Goal: Task Accomplishment & Management: Use online tool/utility

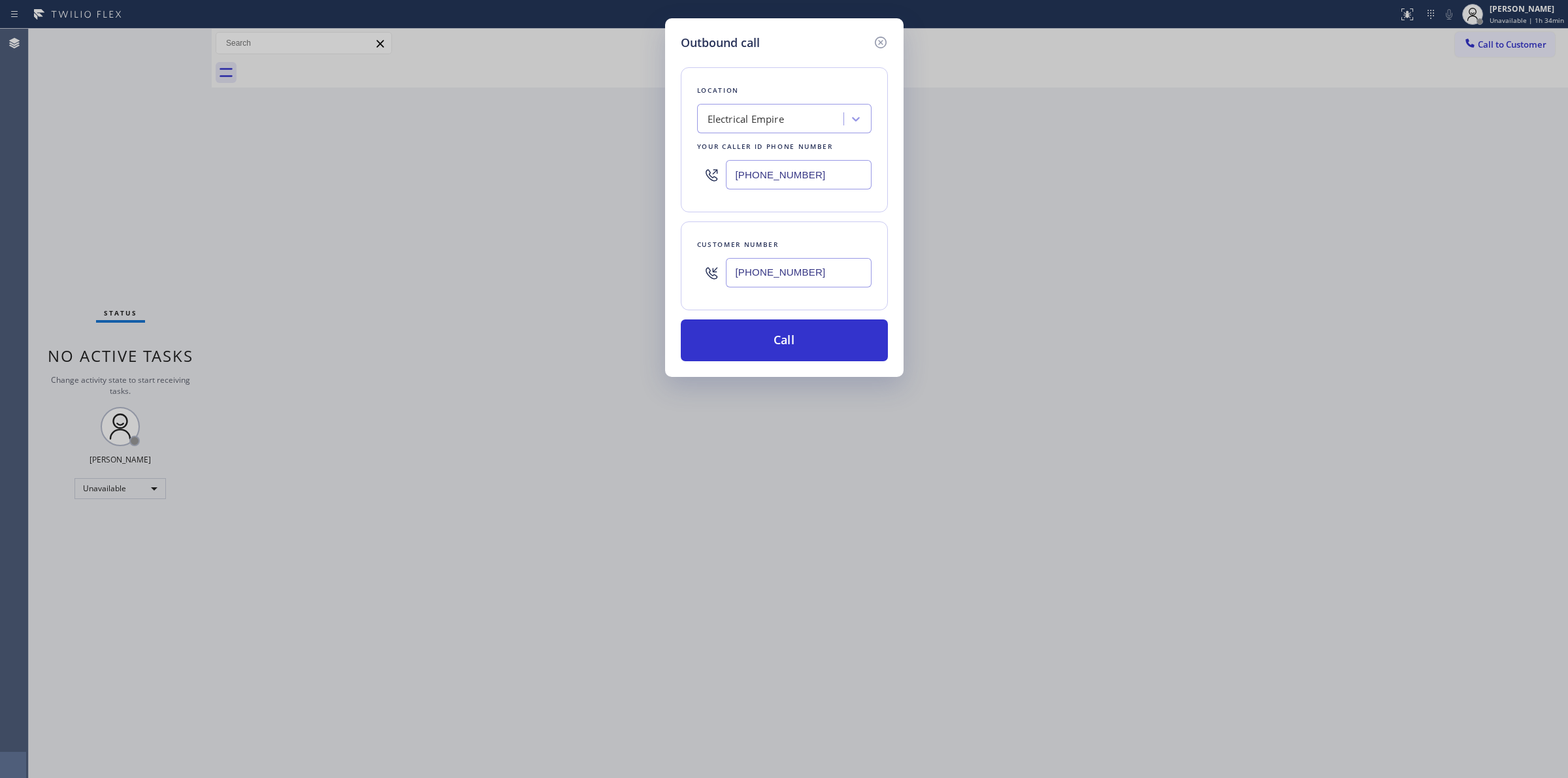
drag, startPoint x: 828, startPoint y: 270, endPoint x: 669, endPoint y: 269, distance: 159.0
click at [696, 272] on div "Customer number [PHONE_NUMBER]" at bounding box center [784, 266] width 207 height 89
paste input "text"
type input "[PHONE_NUMBER]"
drag, startPoint x: 829, startPoint y: 172, endPoint x: 580, endPoint y: 165, distance: 249.1
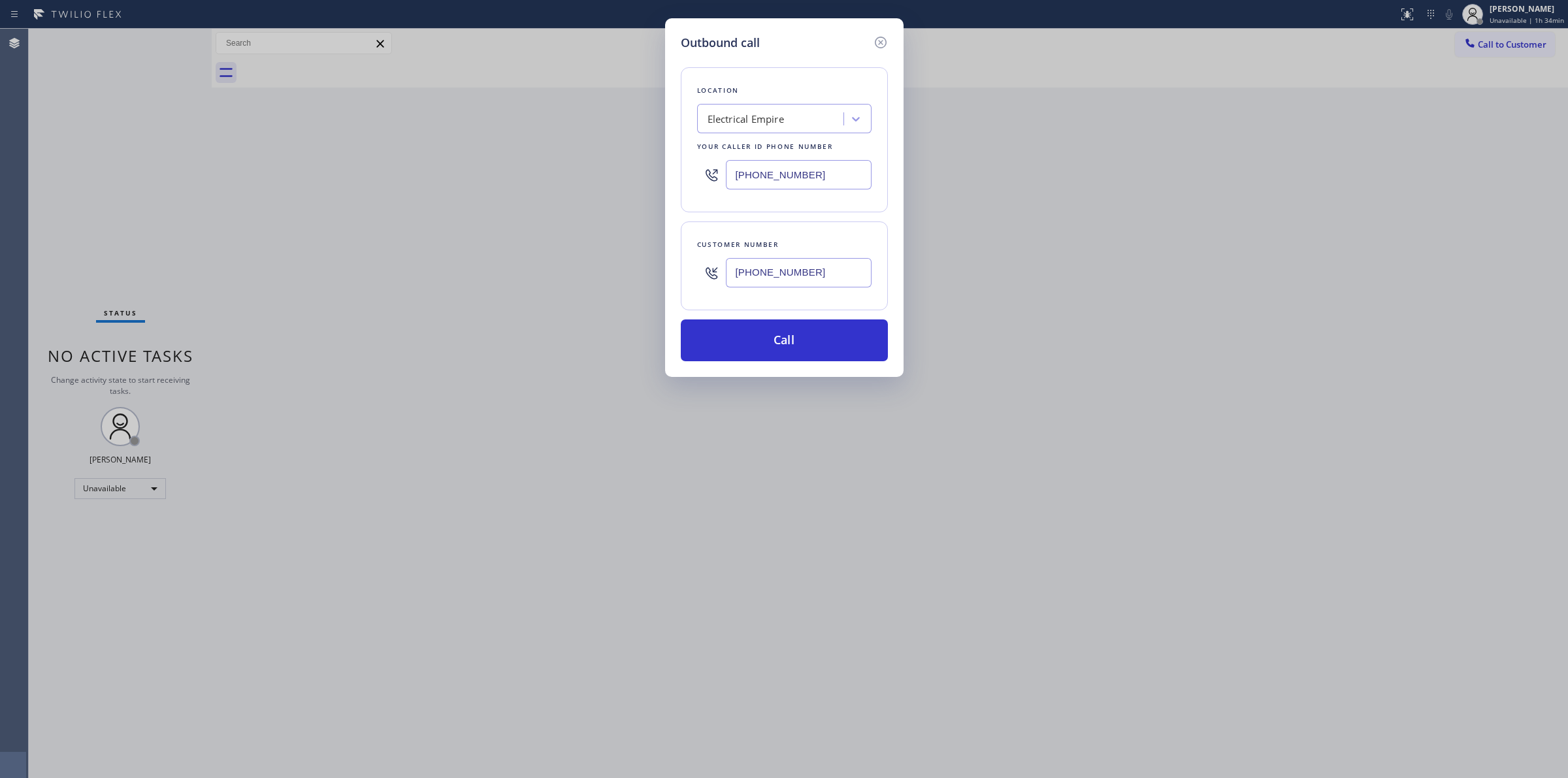
click at [603, 168] on div "Outbound call Location Electrical Empire Your caller id phone number [PHONE_NUM…" at bounding box center [784, 389] width 1568 height 778
paste input "731-4952"
type input "[PHONE_NUMBER]"
click at [818, 335] on button "Call" at bounding box center [784, 340] width 207 height 41
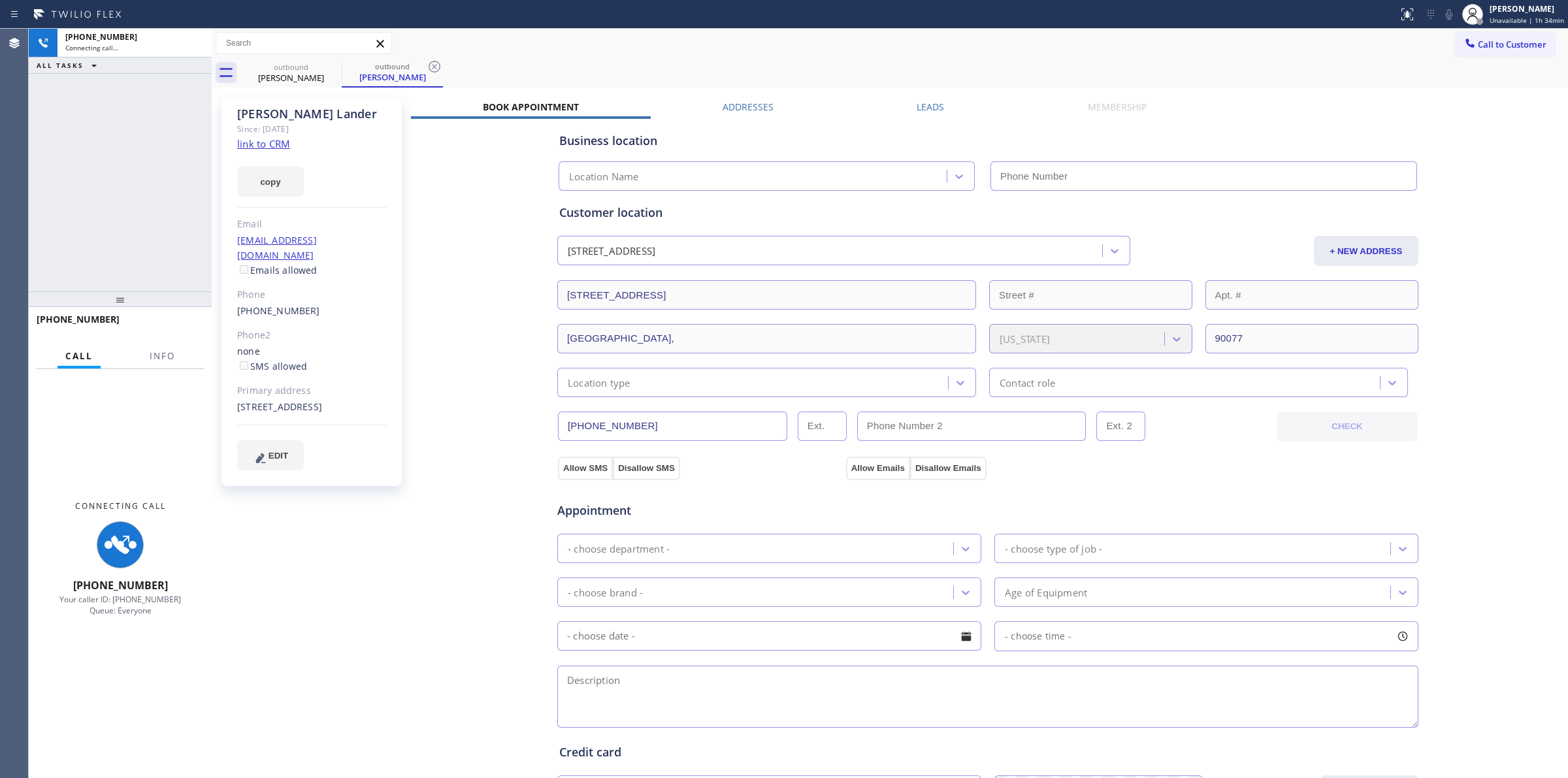
type input "[PHONE_NUMBER]"
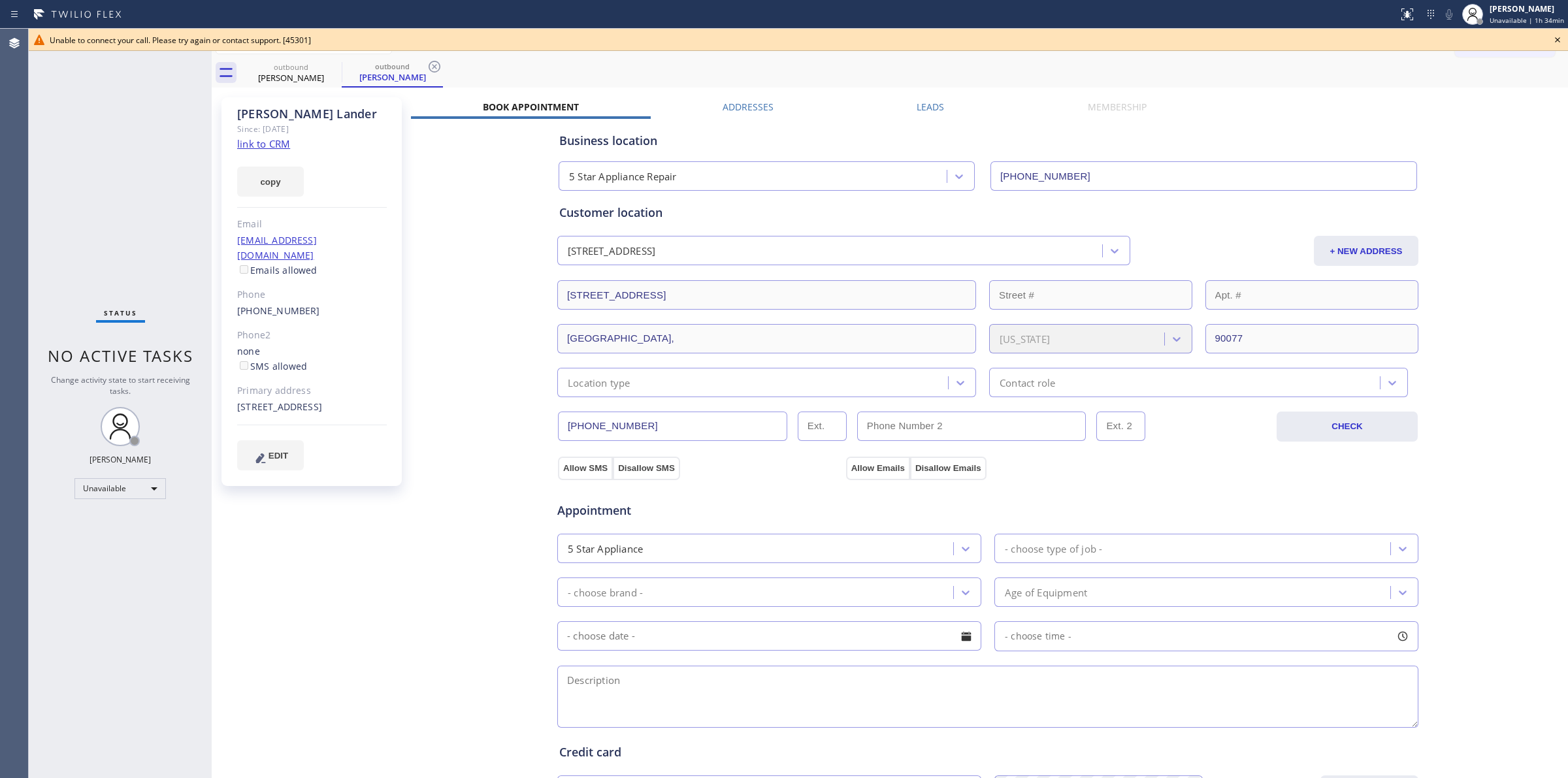
click at [1054, 72] on div "outbound [PERSON_NAME] outbound [PERSON_NAME]" at bounding box center [904, 72] width 1328 height 29
click at [1561, 38] on icon at bounding box center [1557, 39] width 16 height 16
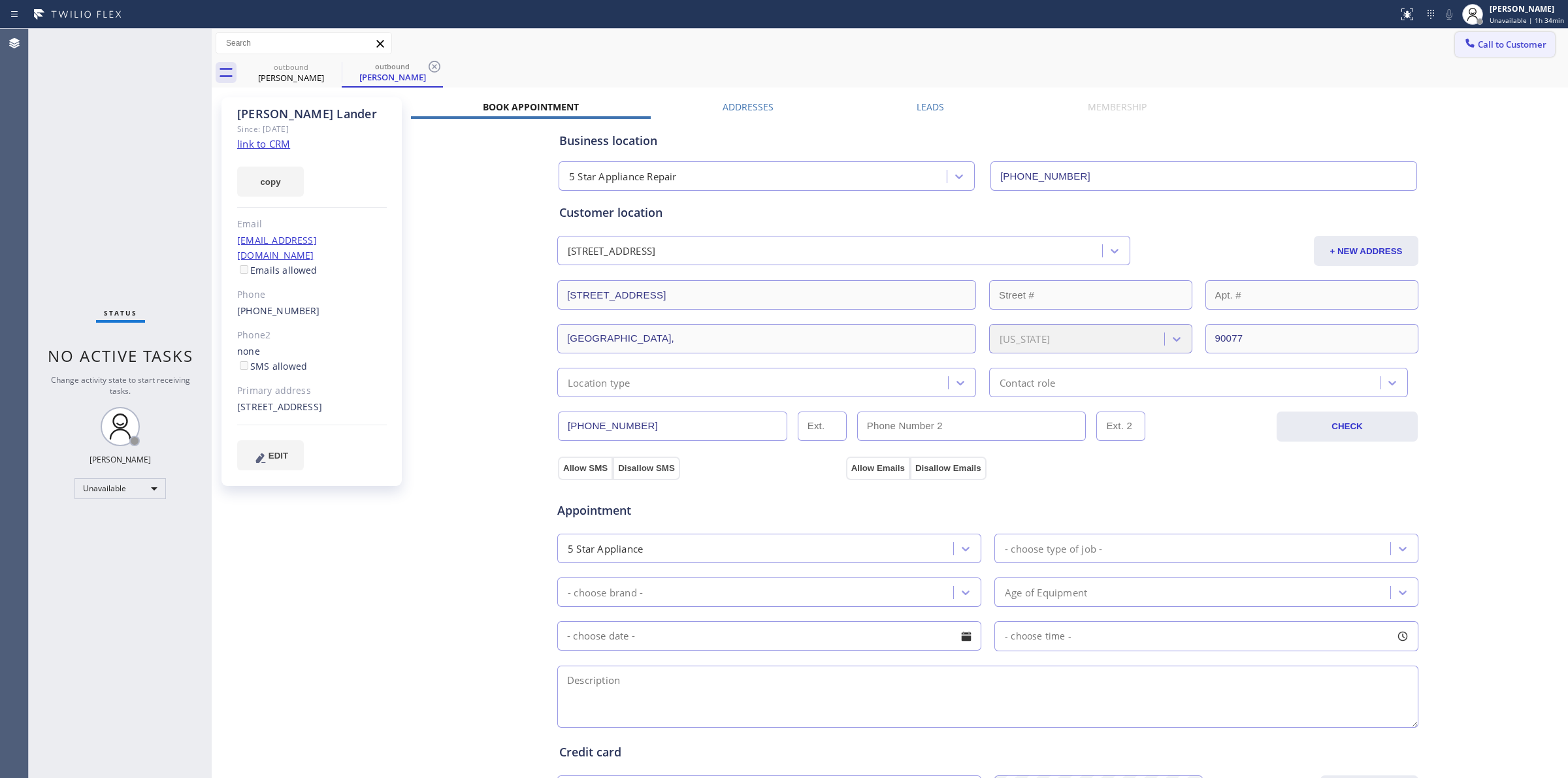
click at [1478, 43] on span "Call to Customer" at bounding box center [1511, 44] width 69 height 12
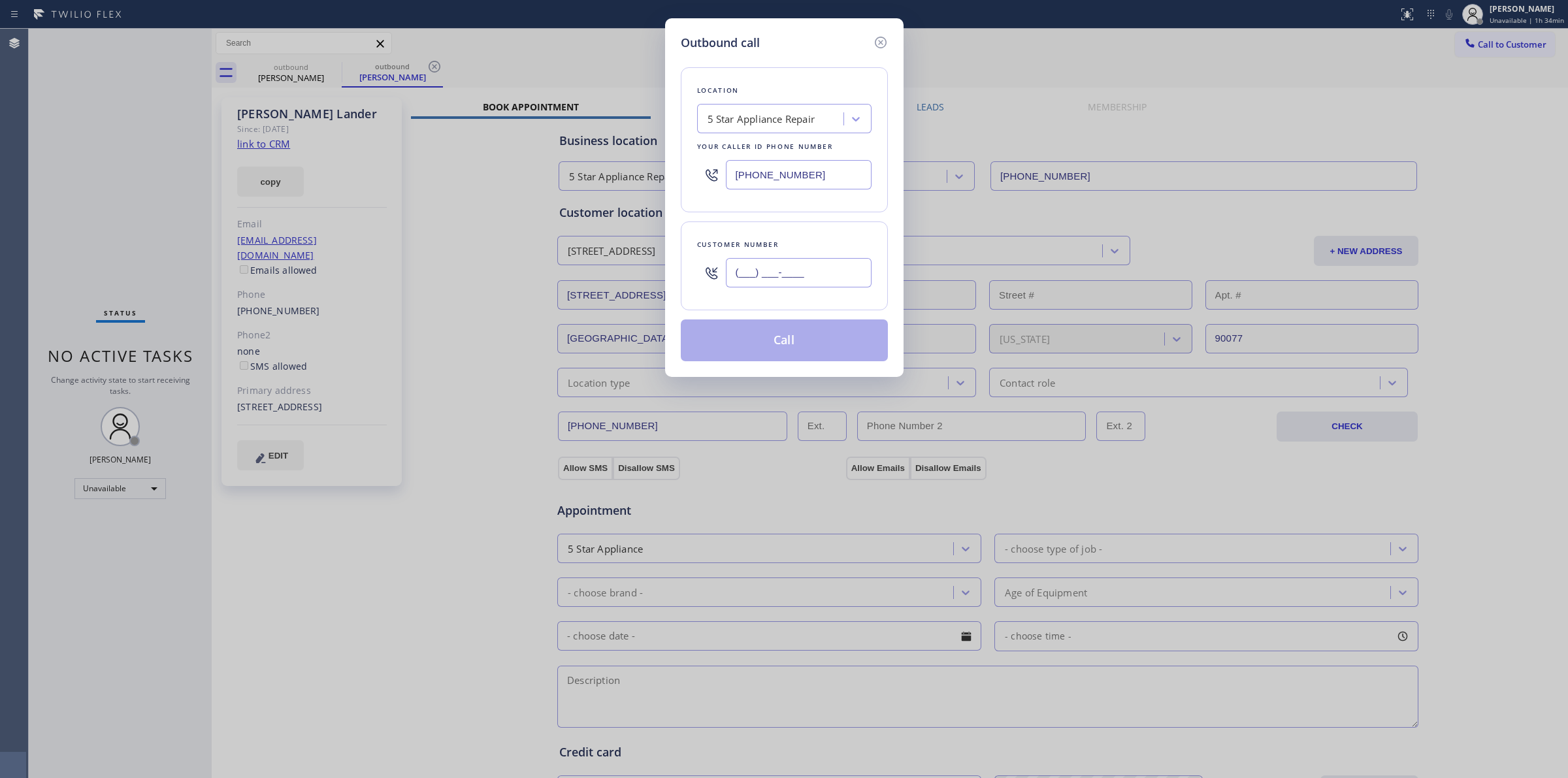
paste input "305) 753-0563"
click at [795, 266] on input "(___) ___-____" at bounding box center [798, 272] width 145 height 29
type input "[PHONE_NUMBER]"
click at [792, 348] on button "Call" at bounding box center [784, 340] width 207 height 41
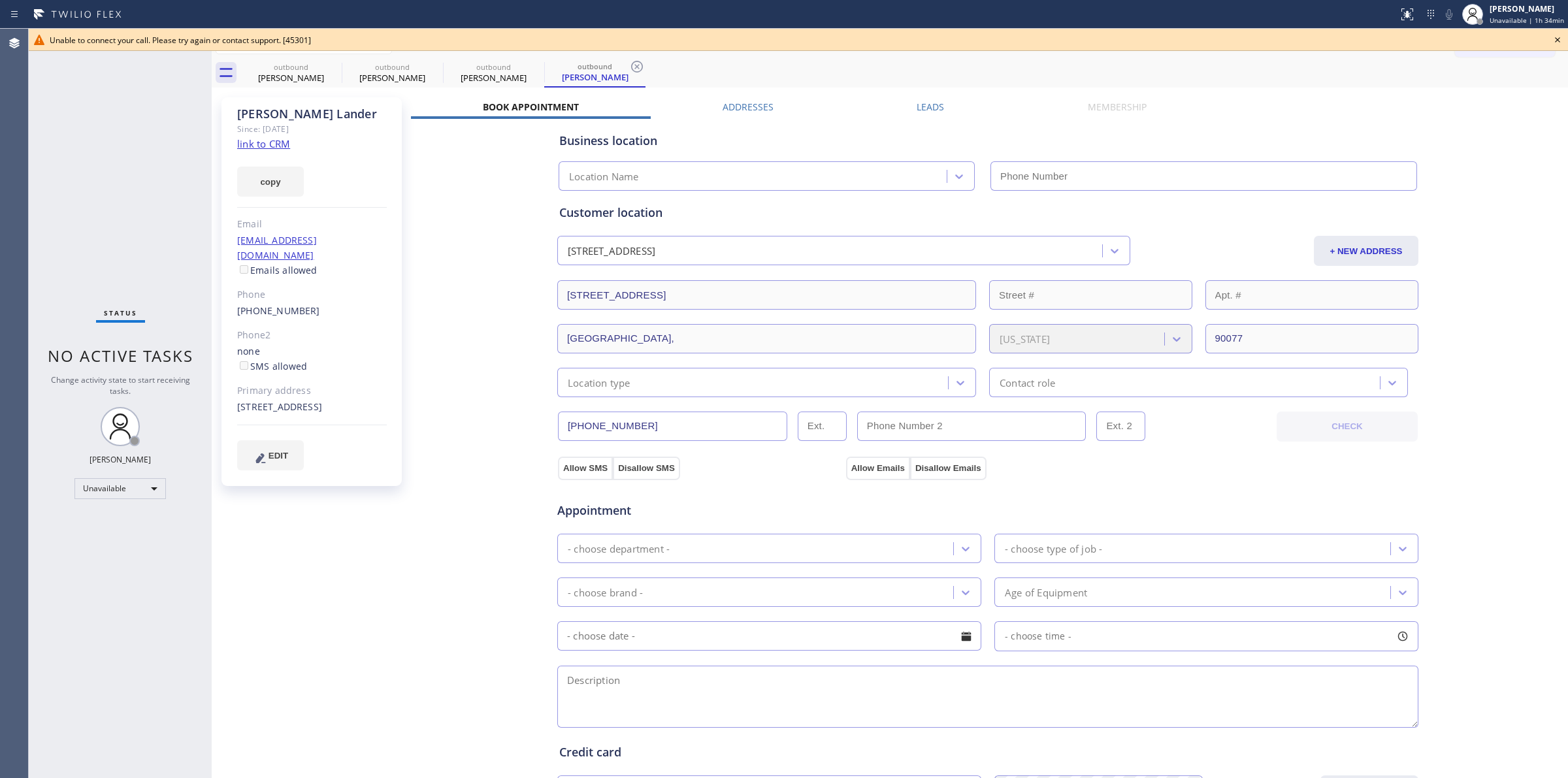
type input "[PHONE_NUMBER]"
click at [448, 279] on div "Business location 5 Star Appliance Repair [PHONE_NUMBER] Personal information […" at bounding box center [988, 528] width 1153 height 819
click at [326, 67] on icon at bounding box center [333, 66] width 16 height 16
click at [329, 67] on icon at bounding box center [333, 66] width 16 height 16
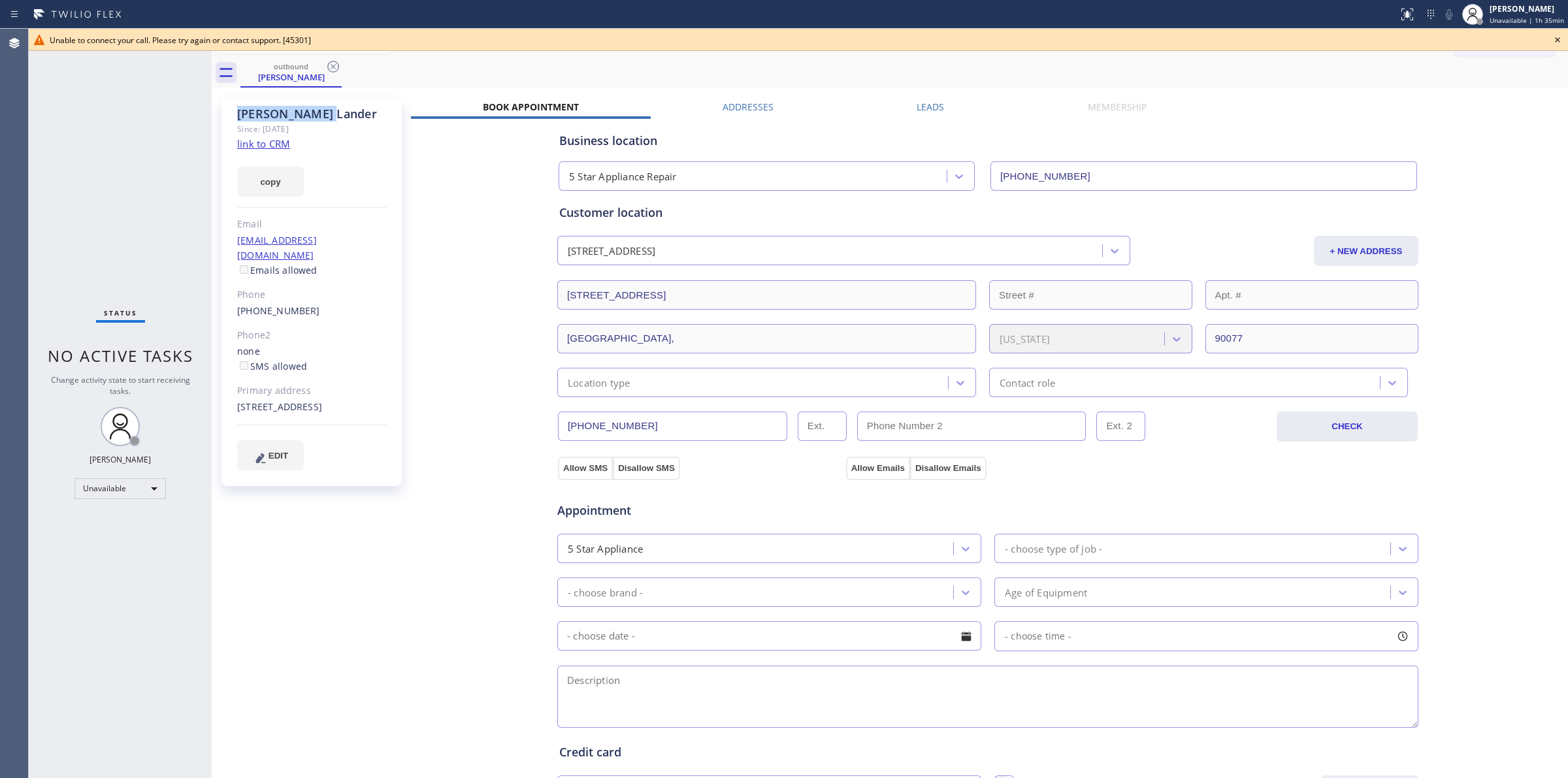
click at [329, 67] on icon at bounding box center [333, 66] width 16 height 16
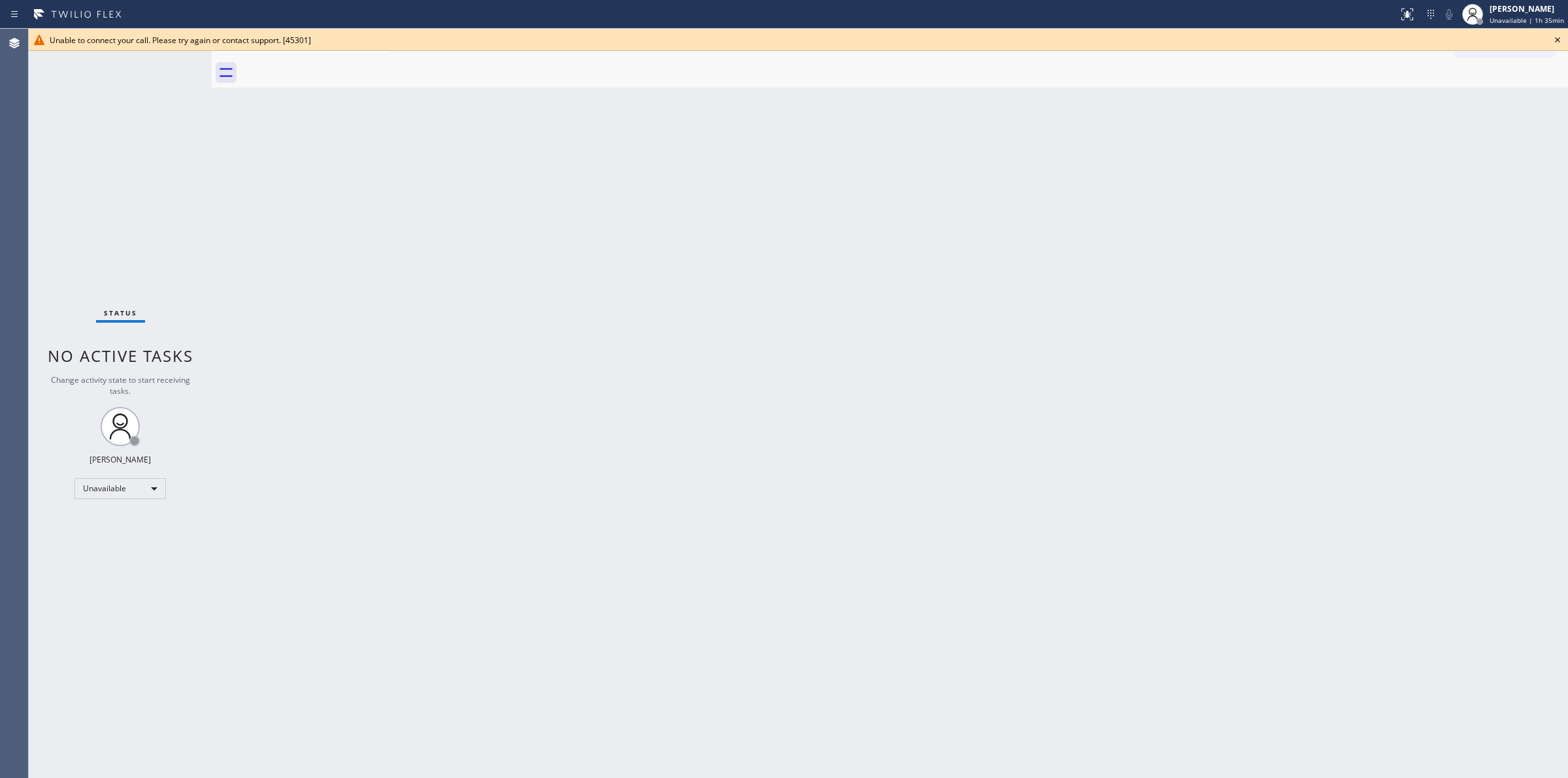
click at [1558, 37] on icon at bounding box center [1557, 39] width 16 height 16
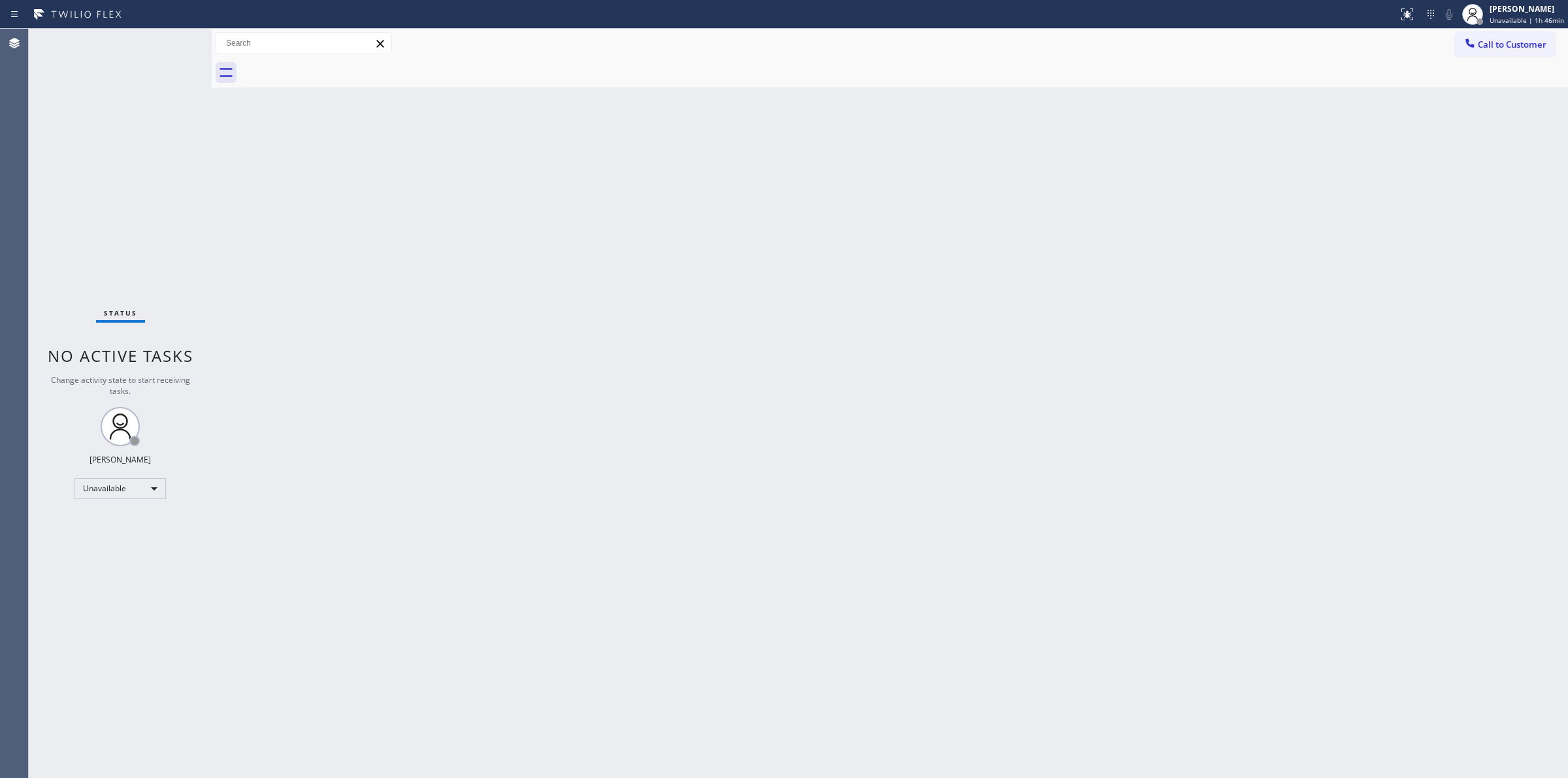
drag, startPoint x: 1491, startPoint y: 44, endPoint x: 1460, endPoint y: 44, distance: 31.0
click at [1488, 44] on span "Call to Customer" at bounding box center [1511, 44] width 69 height 12
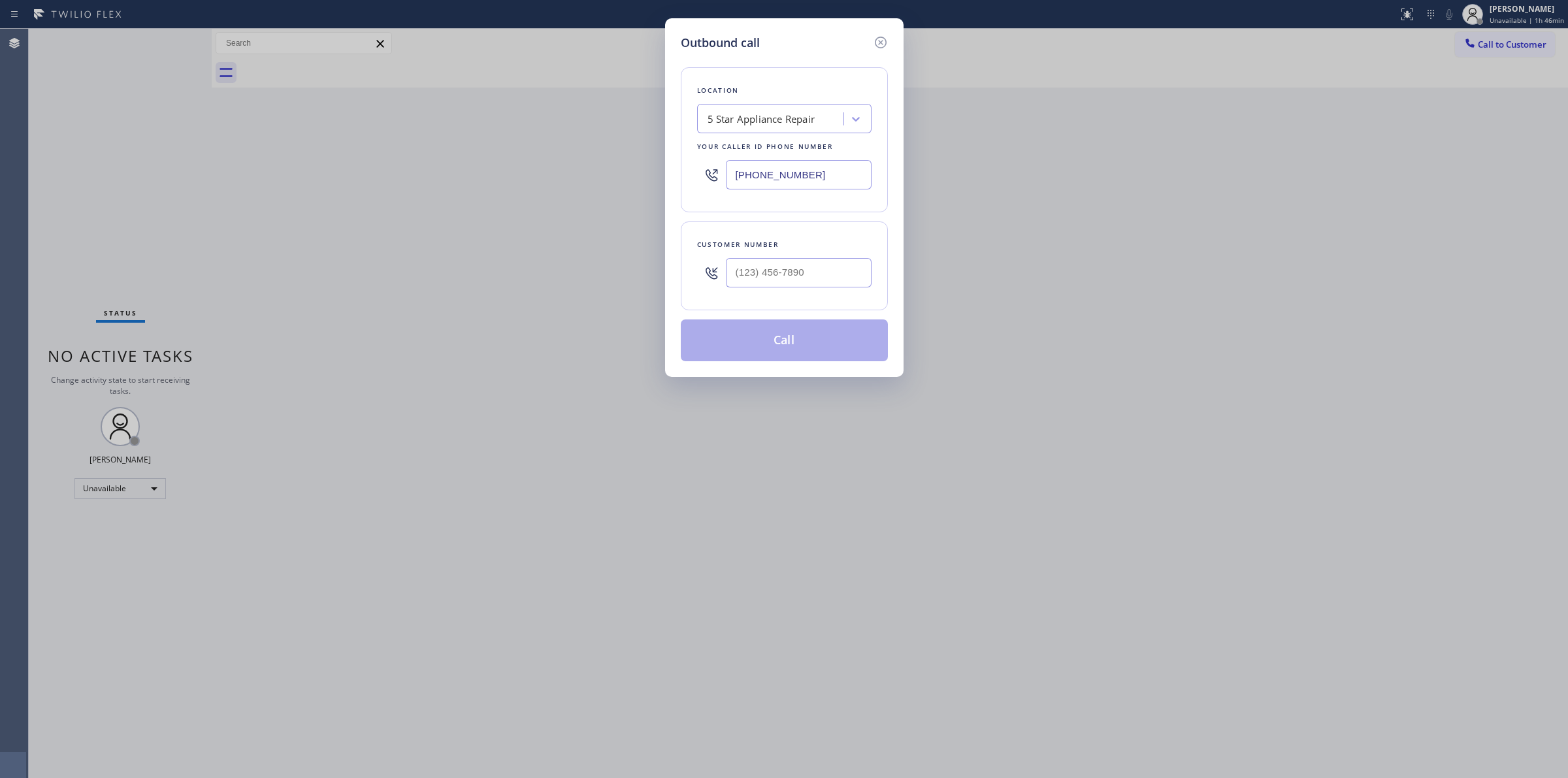
drag, startPoint x: 826, startPoint y: 170, endPoint x: 670, endPoint y: 165, distance: 156.1
click at [702, 170] on div "[PHONE_NUMBER]" at bounding box center [784, 175] width 174 height 42
paste input "44) 410-1125"
drag, startPoint x: 830, startPoint y: 182, endPoint x: 566, endPoint y: 157, distance: 265.2
click at [591, 164] on div "Outbound call Location AM PM HVAC Service Your caller id phone number [PHONE_NU…" at bounding box center [784, 389] width 1568 height 778
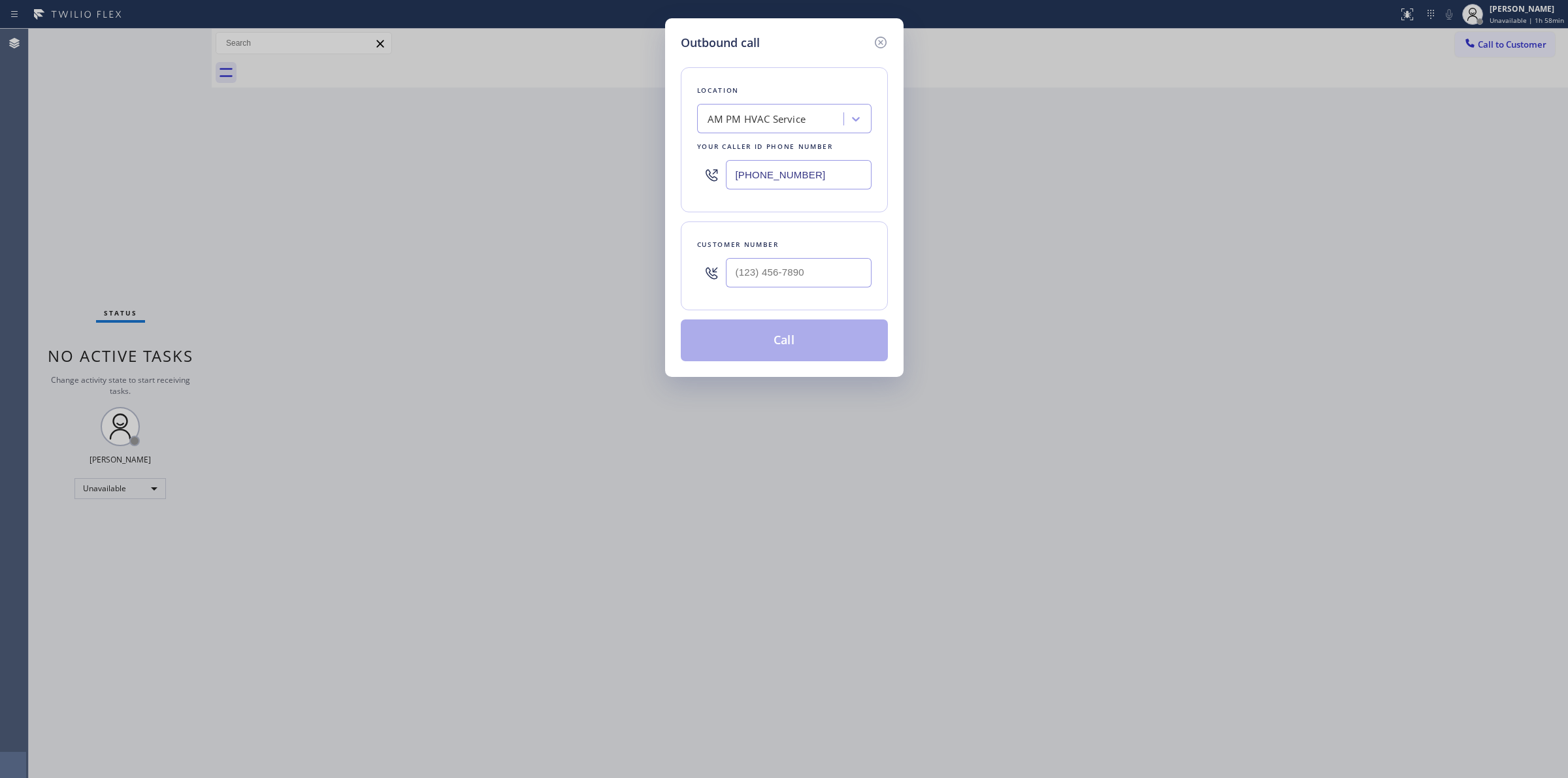
paste input "646) 419-4256"
type input "[PHONE_NUMBER]"
drag, startPoint x: 828, startPoint y: 291, endPoint x: 654, endPoint y: 287, distance: 174.0
click at [660, 287] on div "Outbound call Location [GEOGRAPHIC_DATA] Sub Zero Service Your caller id phone …" at bounding box center [784, 389] width 1568 height 778
click at [850, 272] on input "(___) ___-____" at bounding box center [798, 272] width 145 height 29
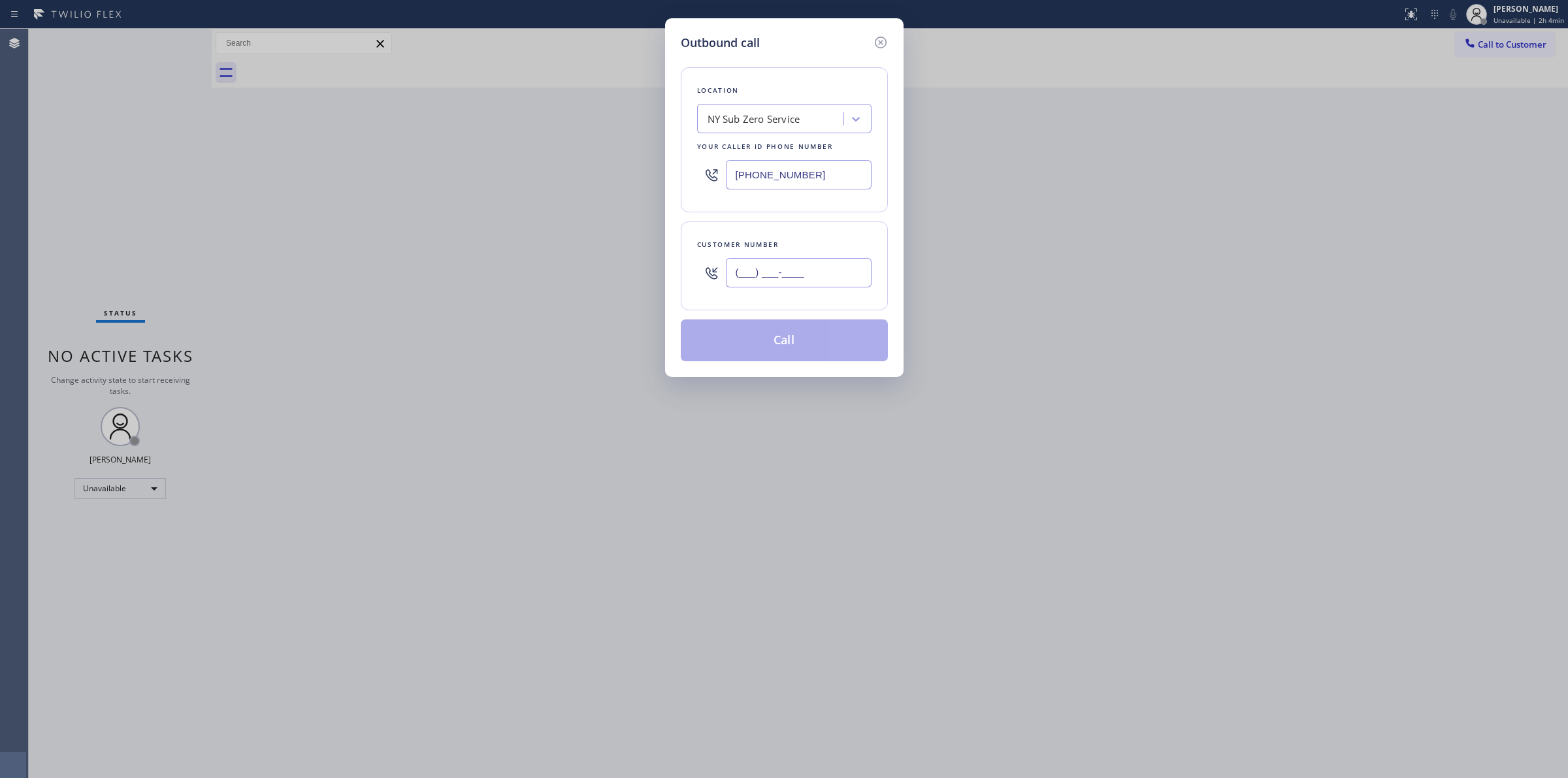
click at [850, 272] on input "(___) ___-____" at bounding box center [798, 272] width 145 height 29
paste input "669) 251-8502"
type input "[PHONE_NUMBER]"
drag, startPoint x: 843, startPoint y: 182, endPoint x: 635, endPoint y: 182, distance: 208.0
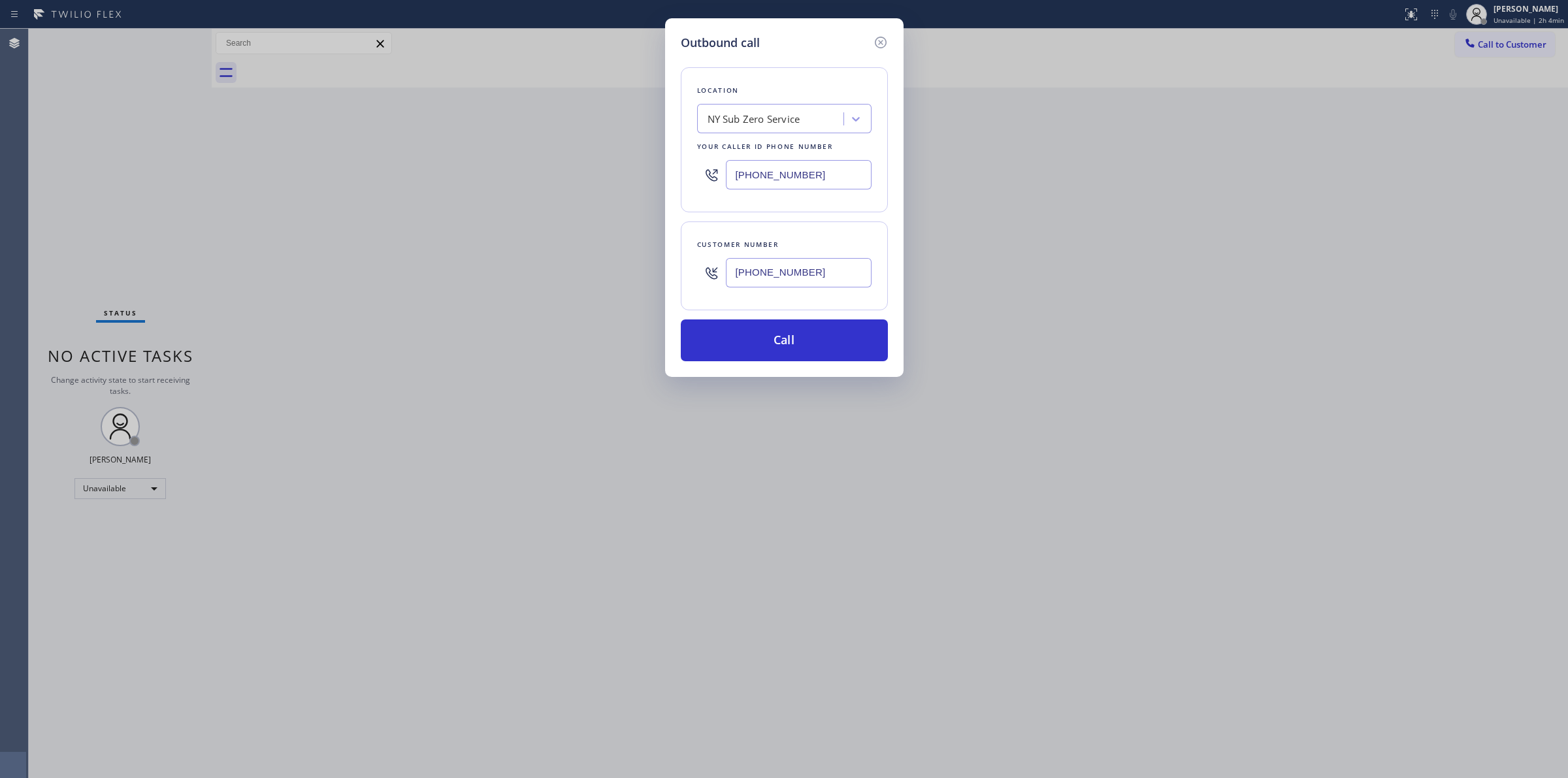
click at [639, 182] on div "Outbound call Location [GEOGRAPHIC_DATA] Sub Zero Service Your caller id phone …" at bounding box center [784, 389] width 1568 height 778
paste input "877) 777-079"
type input "[PHONE_NUMBER]"
click at [799, 353] on button "Call" at bounding box center [784, 340] width 207 height 41
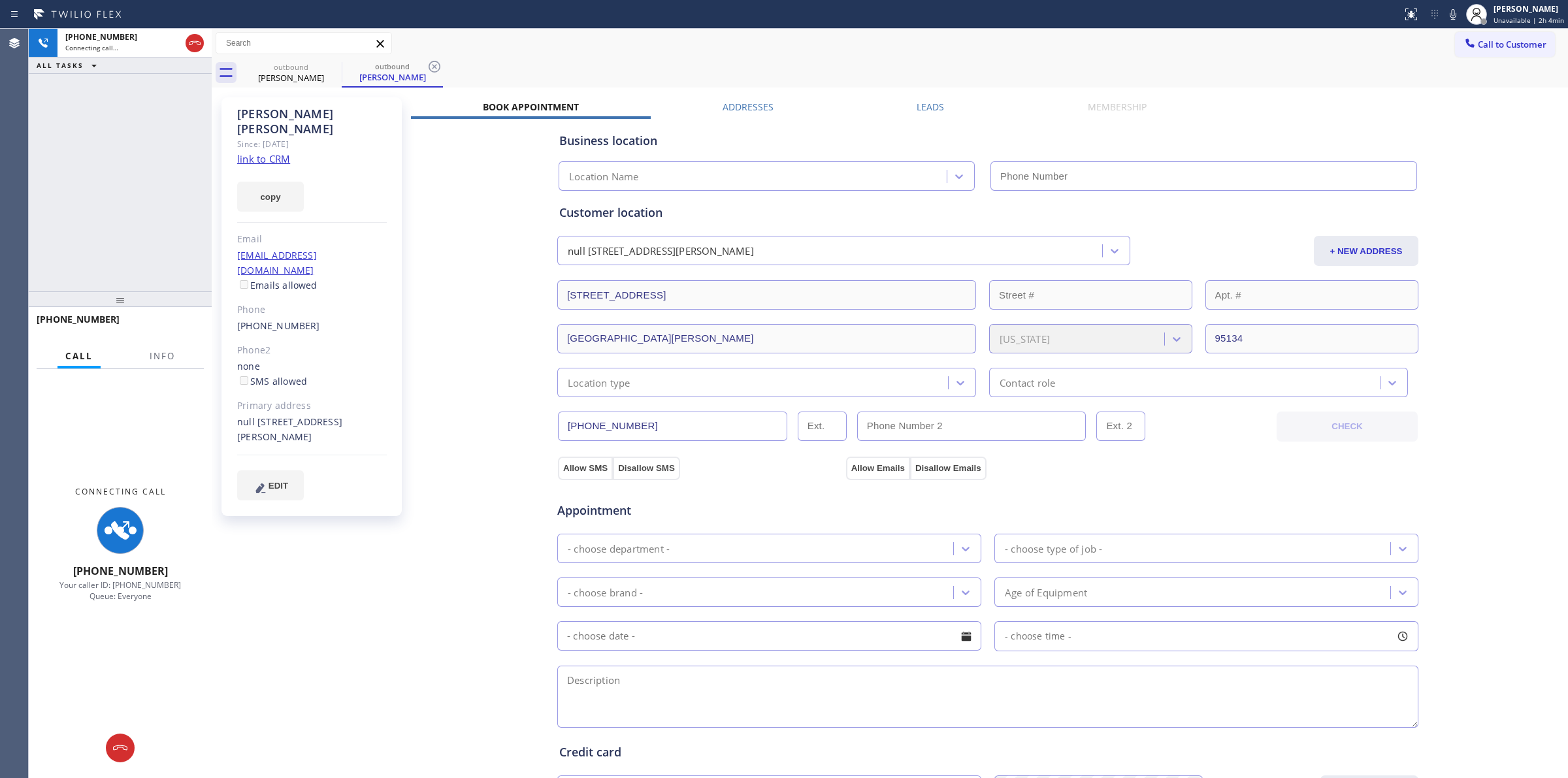
type input "[PHONE_NUMBER]"
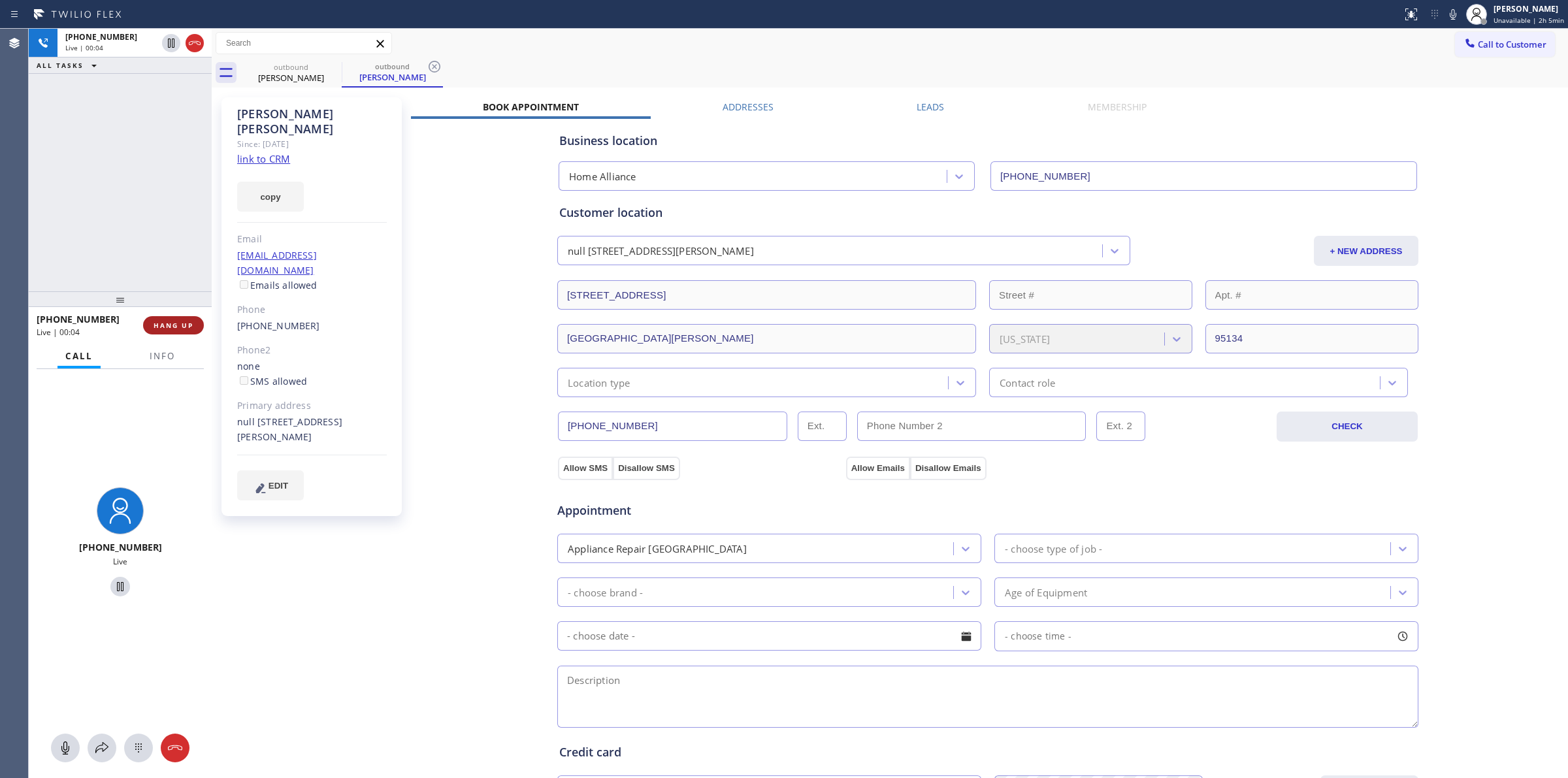
click at [200, 330] on button "HANG UP" at bounding box center [173, 325] width 61 height 18
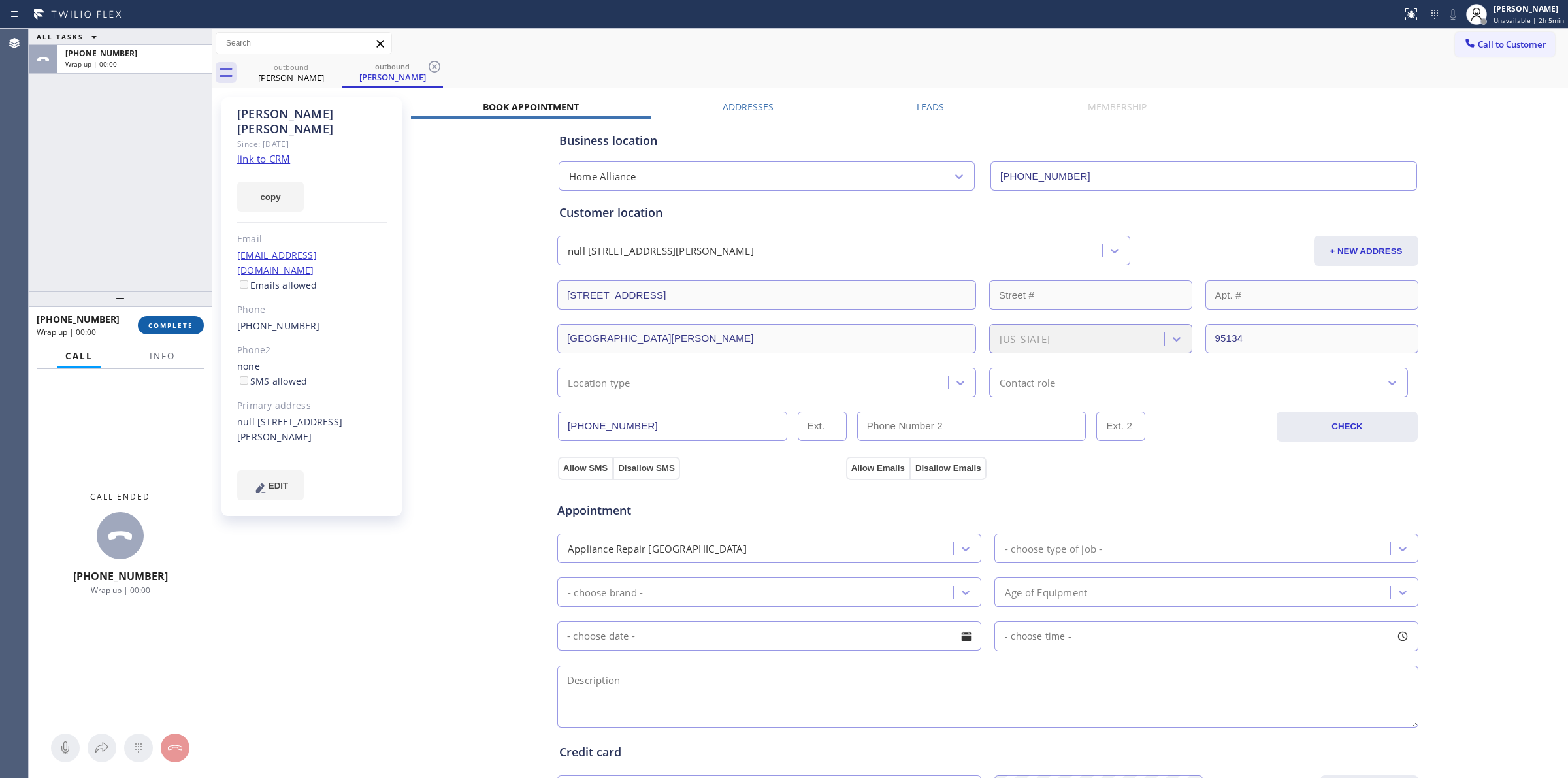
click at [186, 320] on span "COMPLETE" at bounding box center [171, 325] width 45 height 9
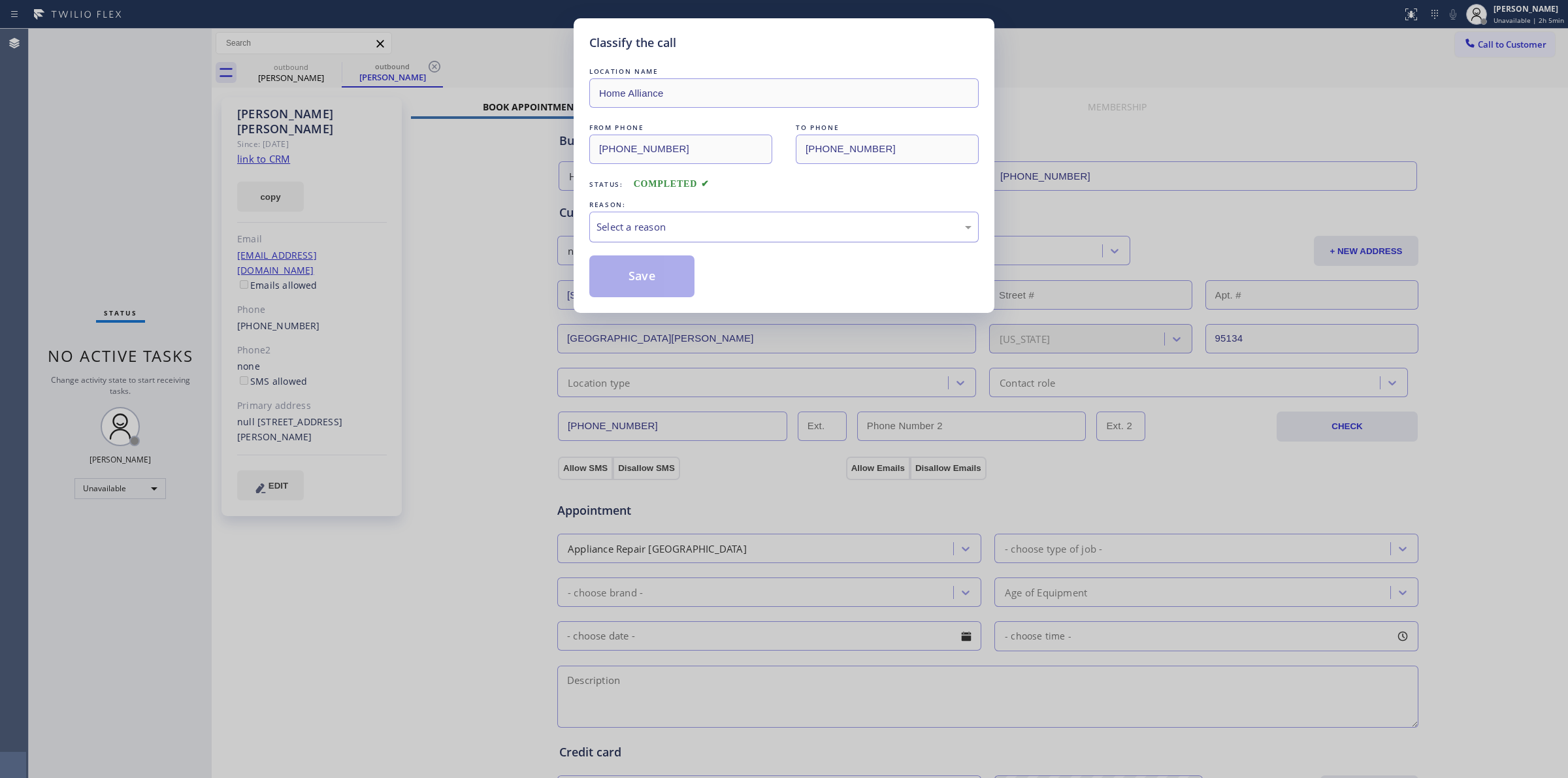
click at [773, 228] on div "Select a reason" at bounding box center [783, 227] width 375 height 15
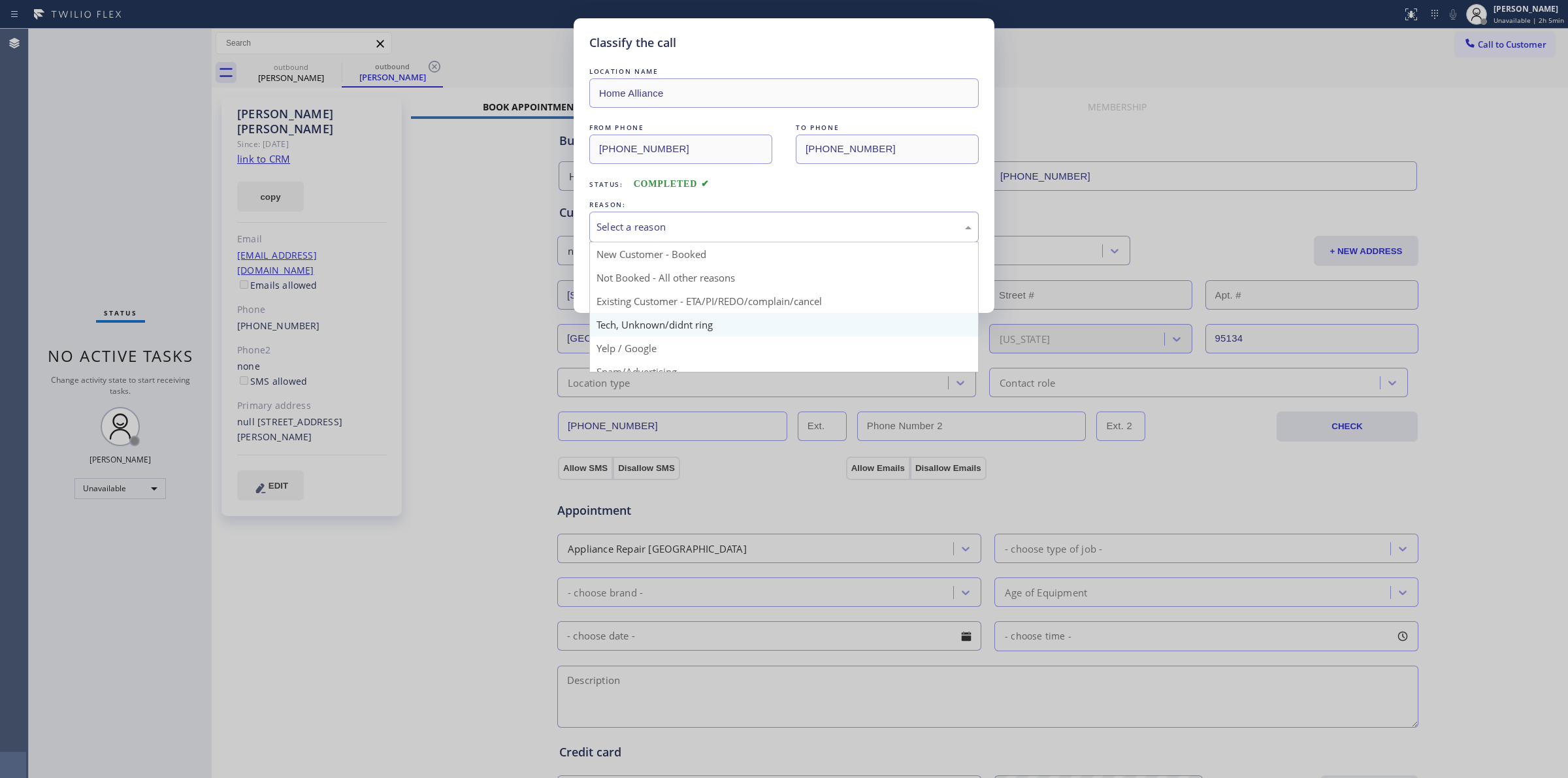
drag, startPoint x: 679, startPoint y: 331, endPoint x: 678, endPoint y: 279, distance: 52.0
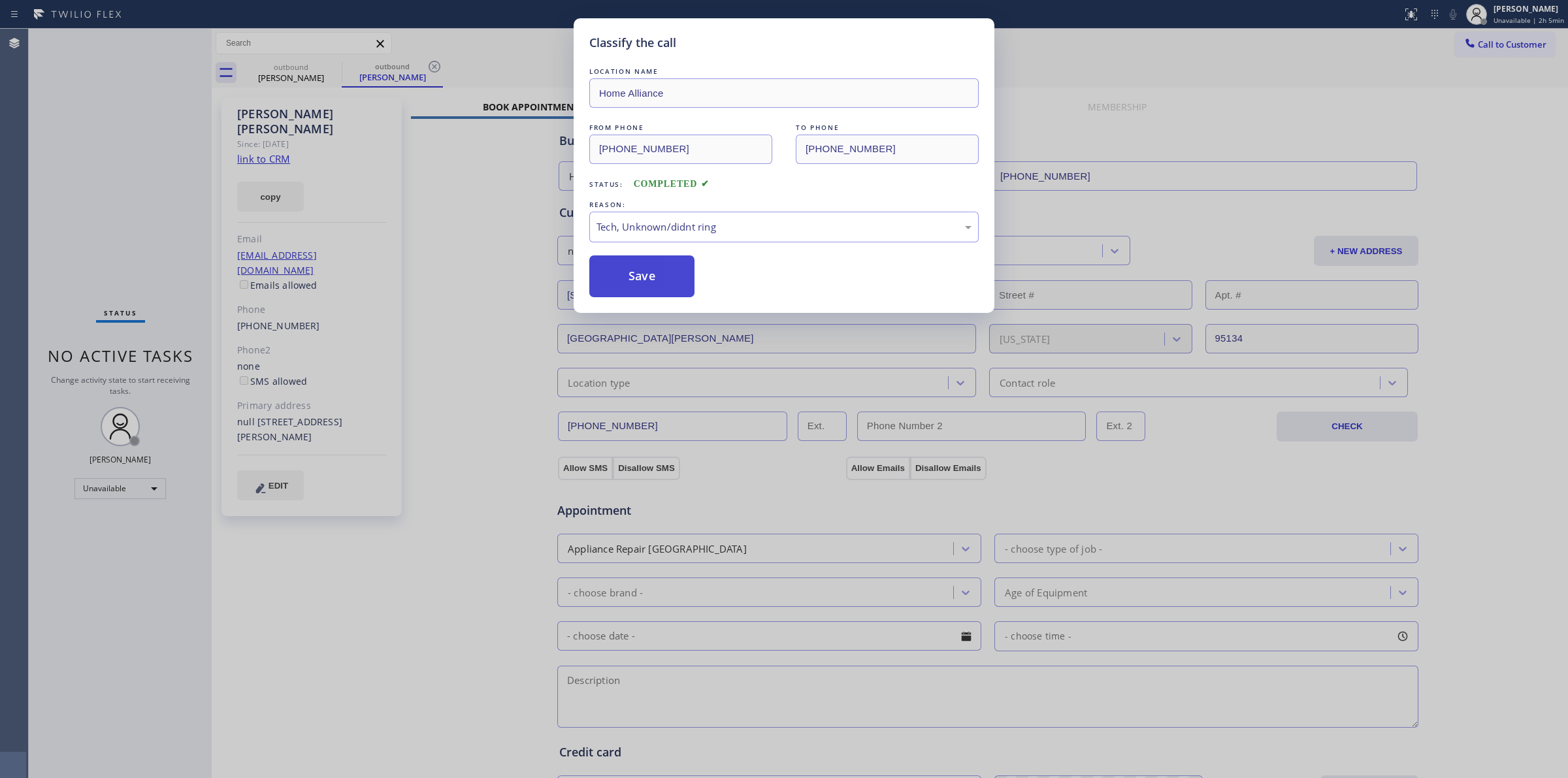
click at [678, 279] on button "Save" at bounding box center [642, 276] width 106 height 41
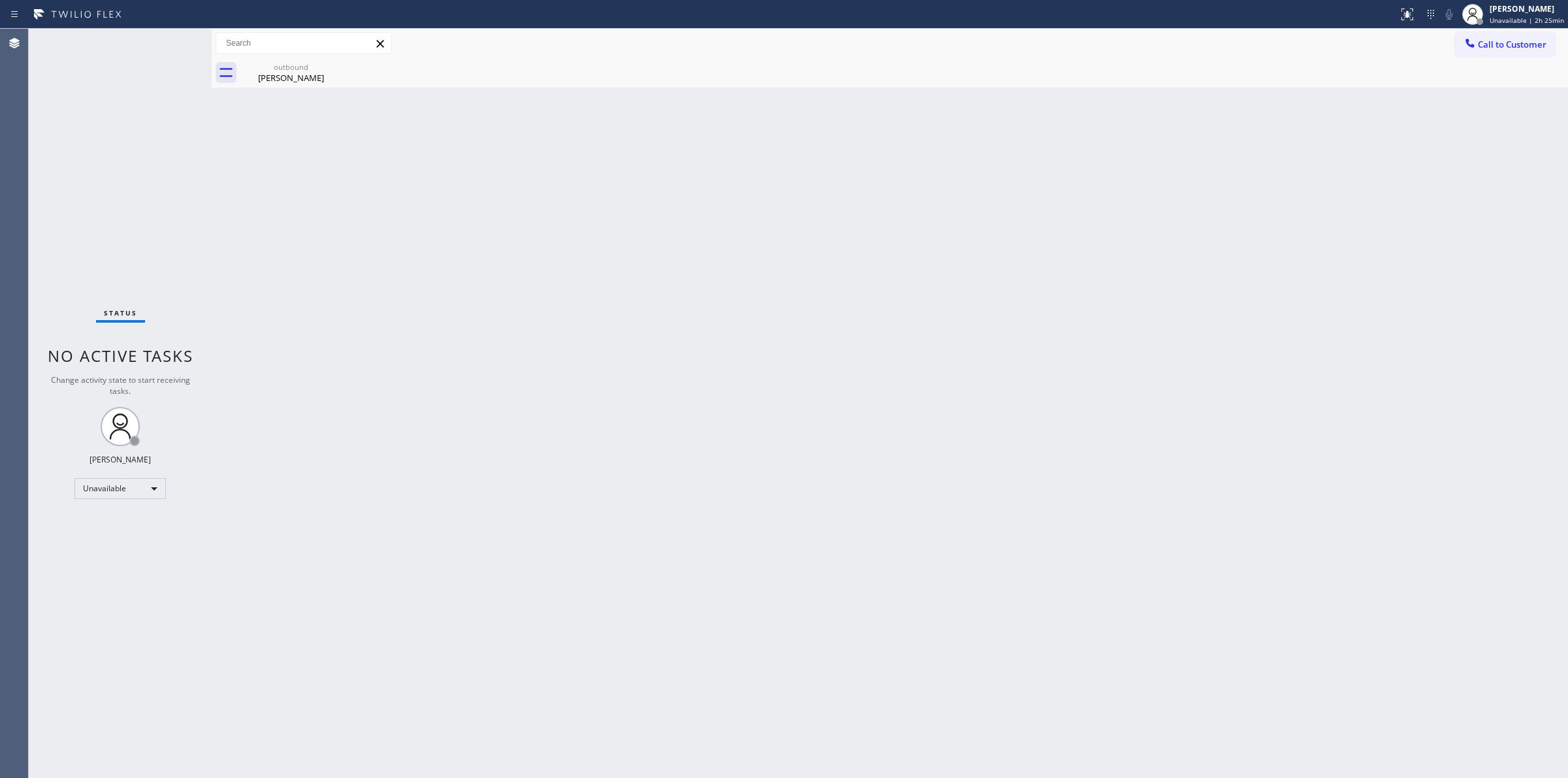
drag, startPoint x: 1529, startPoint y: 13, endPoint x: 1497, endPoint y: 41, distance: 42.5
click at [1529, 14] on div "[PERSON_NAME] Unavailable | 2h 25min" at bounding box center [1527, 14] width 81 height 23
click at [1460, 106] on button "Break" at bounding box center [1502, 103] width 130 height 17
